Goal: Find specific page/section: Find specific page/section

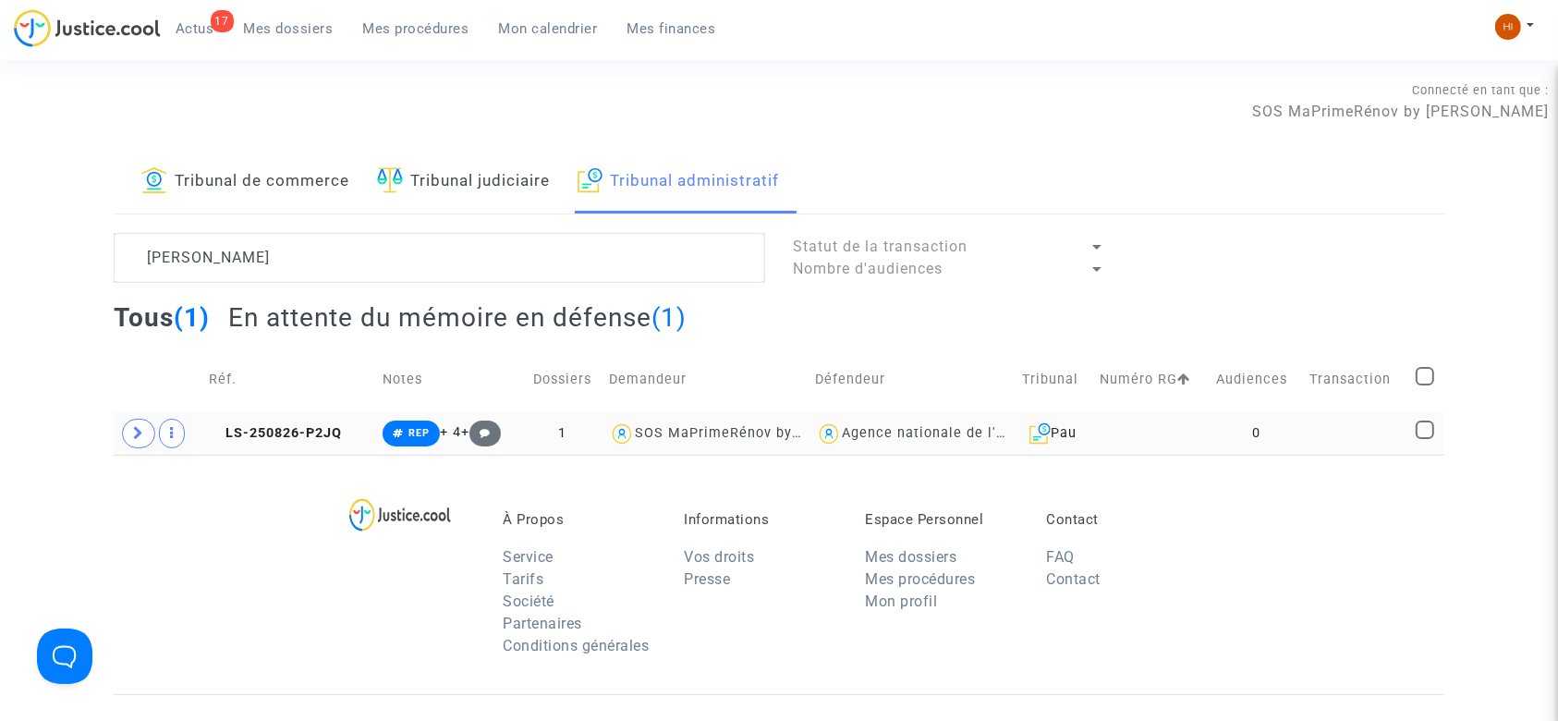
type textarea "RICHARD HONDELATTE"
click at [1258, 421] on td "0" at bounding box center [1256, 433] width 94 height 43
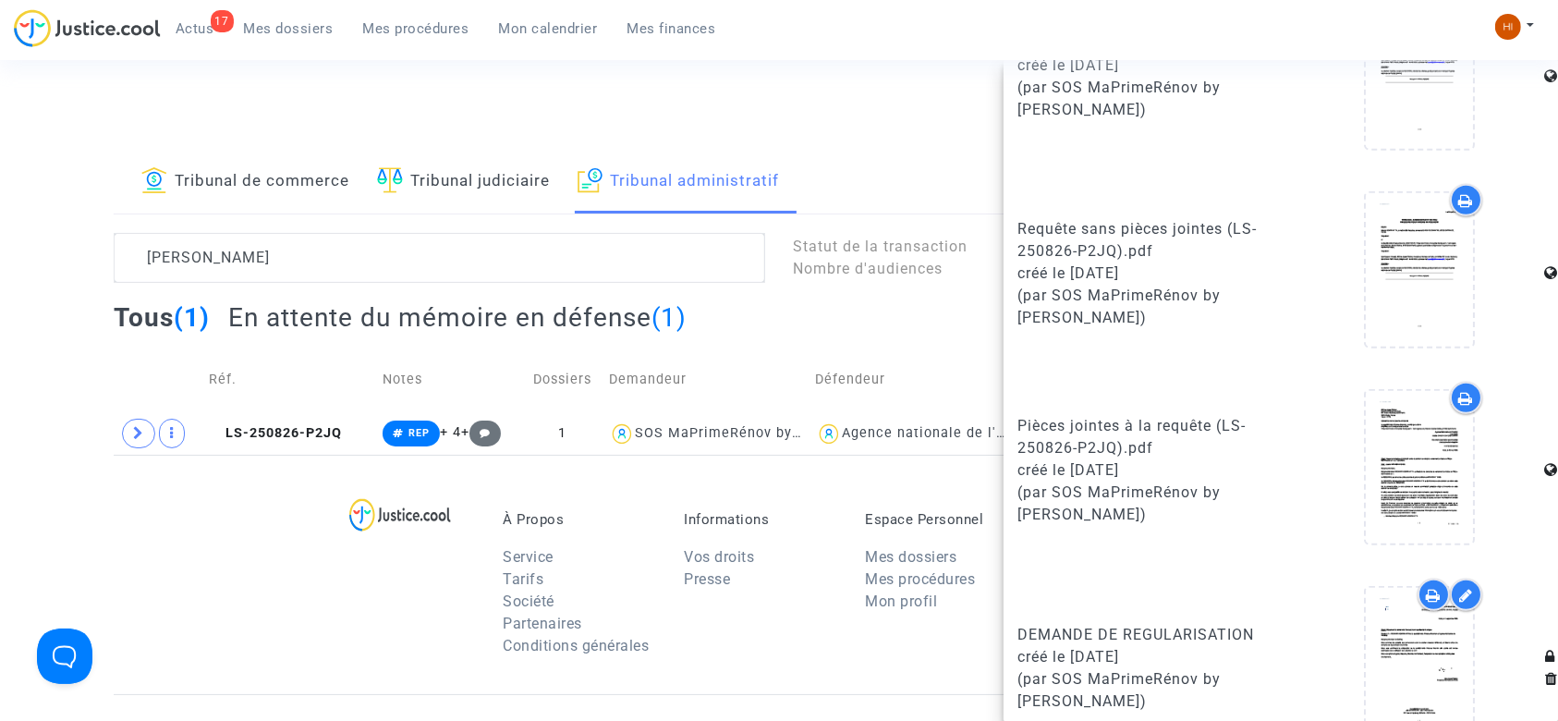
scroll to position [1174, 0]
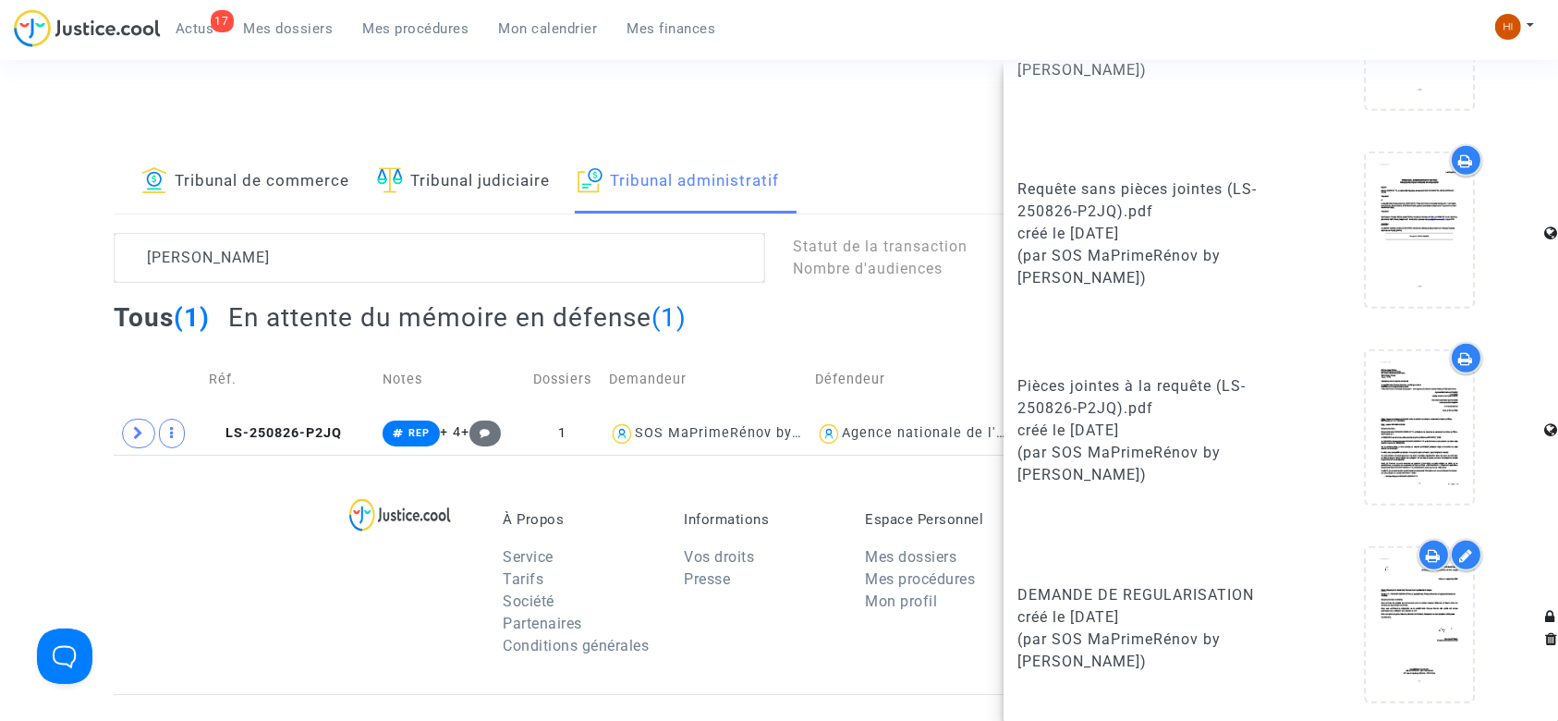
click at [903, 64] on section "Connecté en tant que : SOS MaPrimeRénov by Pitcher Avocat Tribunal de commerce …" at bounding box center [779, 570] width 1558 height 1141
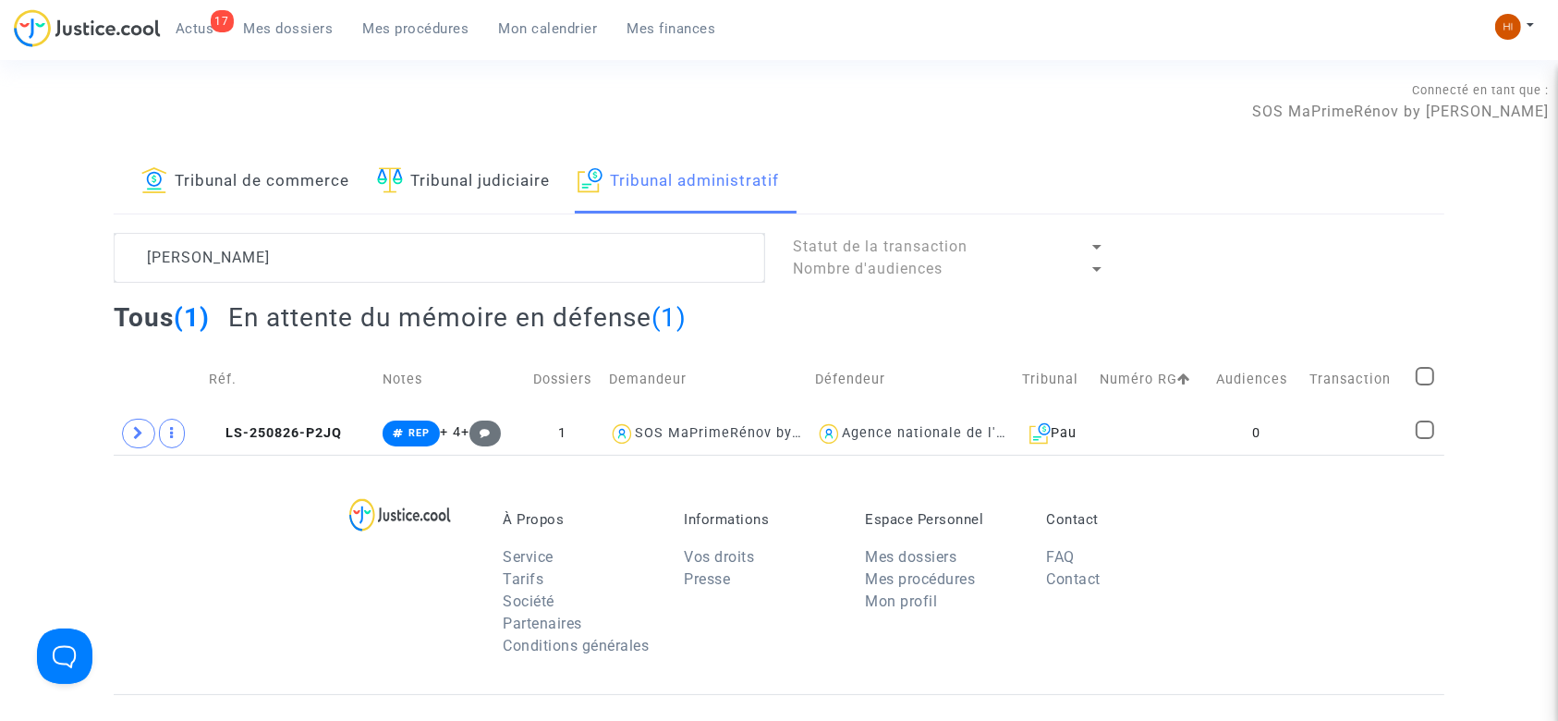
scroll to position [0, 0]
click at [1508, 34] on img at bounding box center [1508, 27] width 26 height 26
click at [1386, 85] on link "Changer de compte" at bounding box center [1440, 95] width 187 height 30
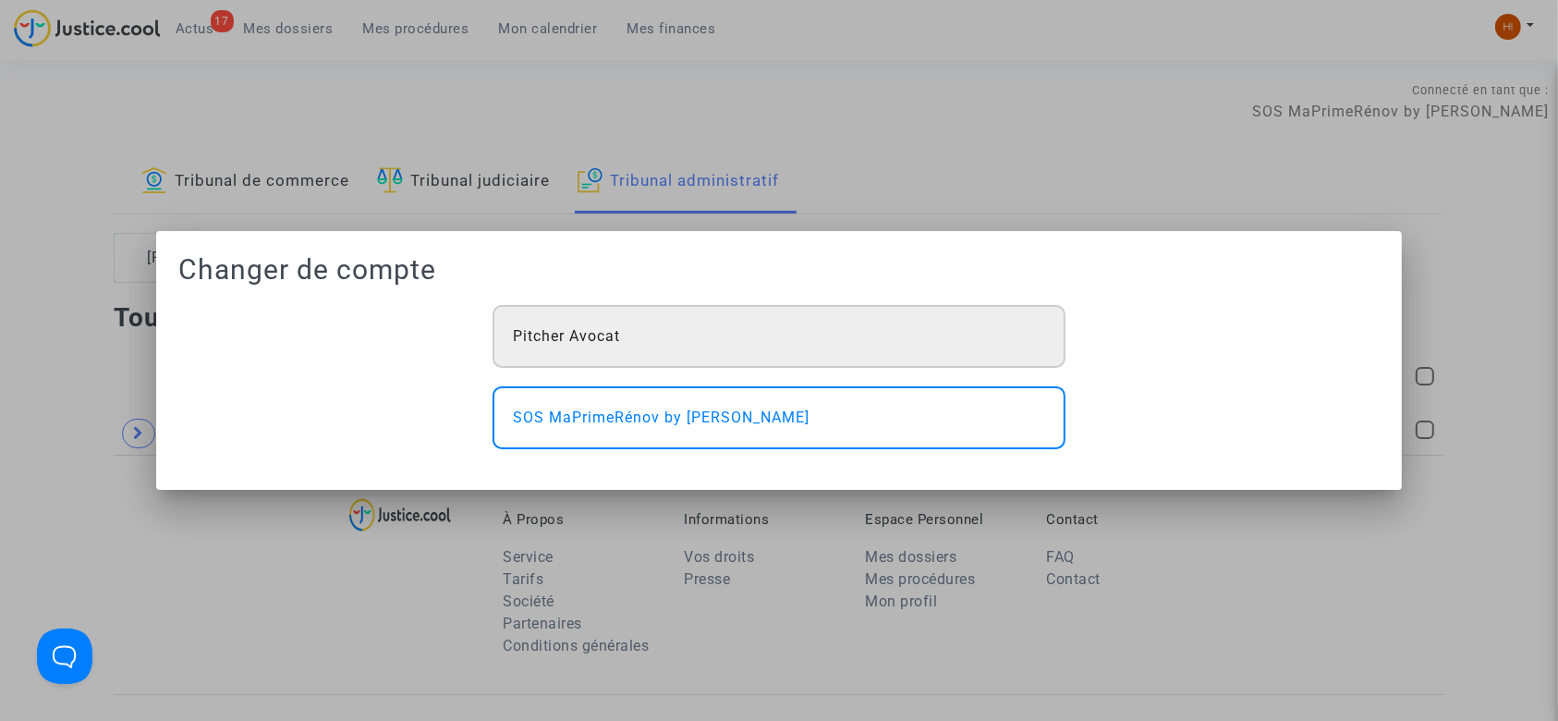
click at [581, 330] on span "Pitcher Avocat" at bounding box center [566, 336] width 107 height 22
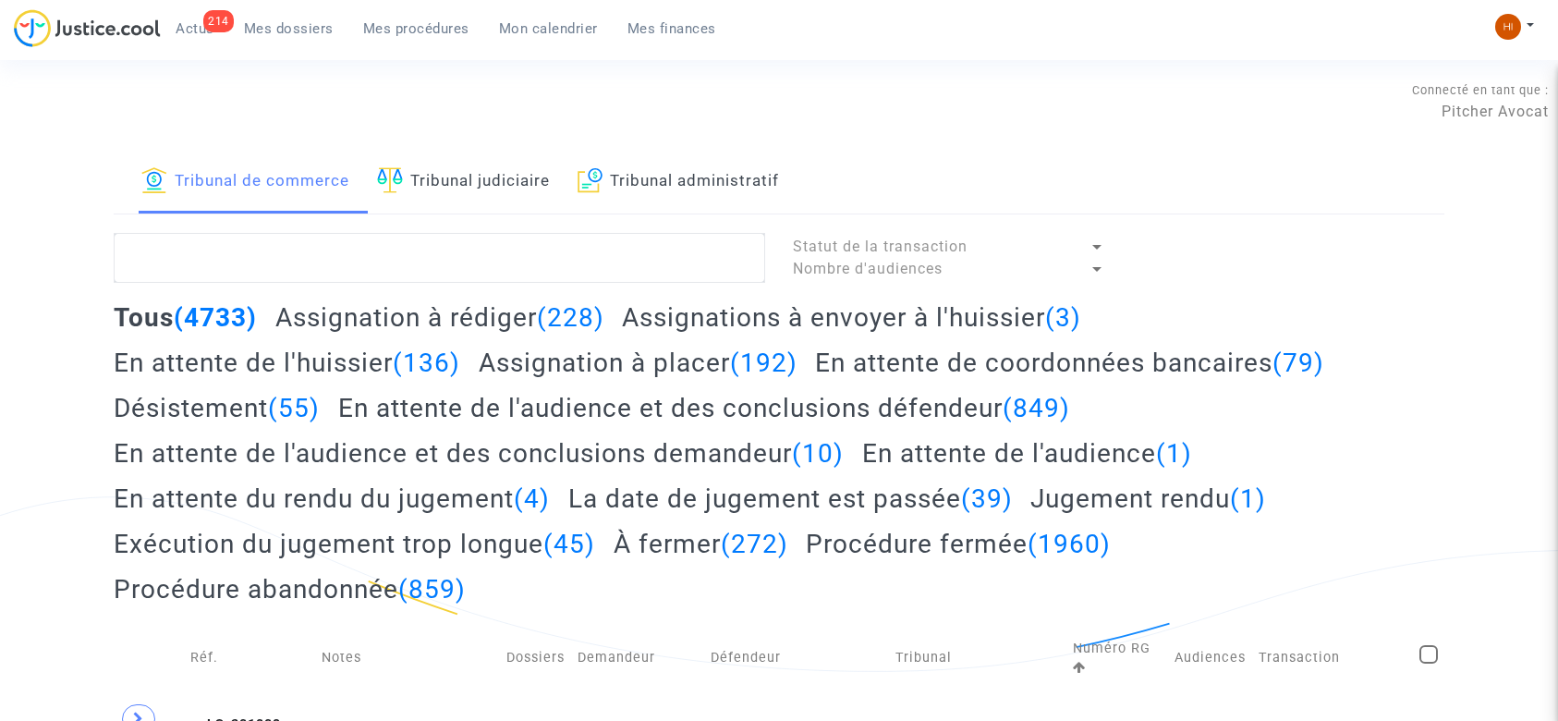
click at [543, 32] on span "Mon calendrier" at bounding box center [548, 28] width 99 height 17
